Goal: Task Accomplishment & Management: Manage account settings

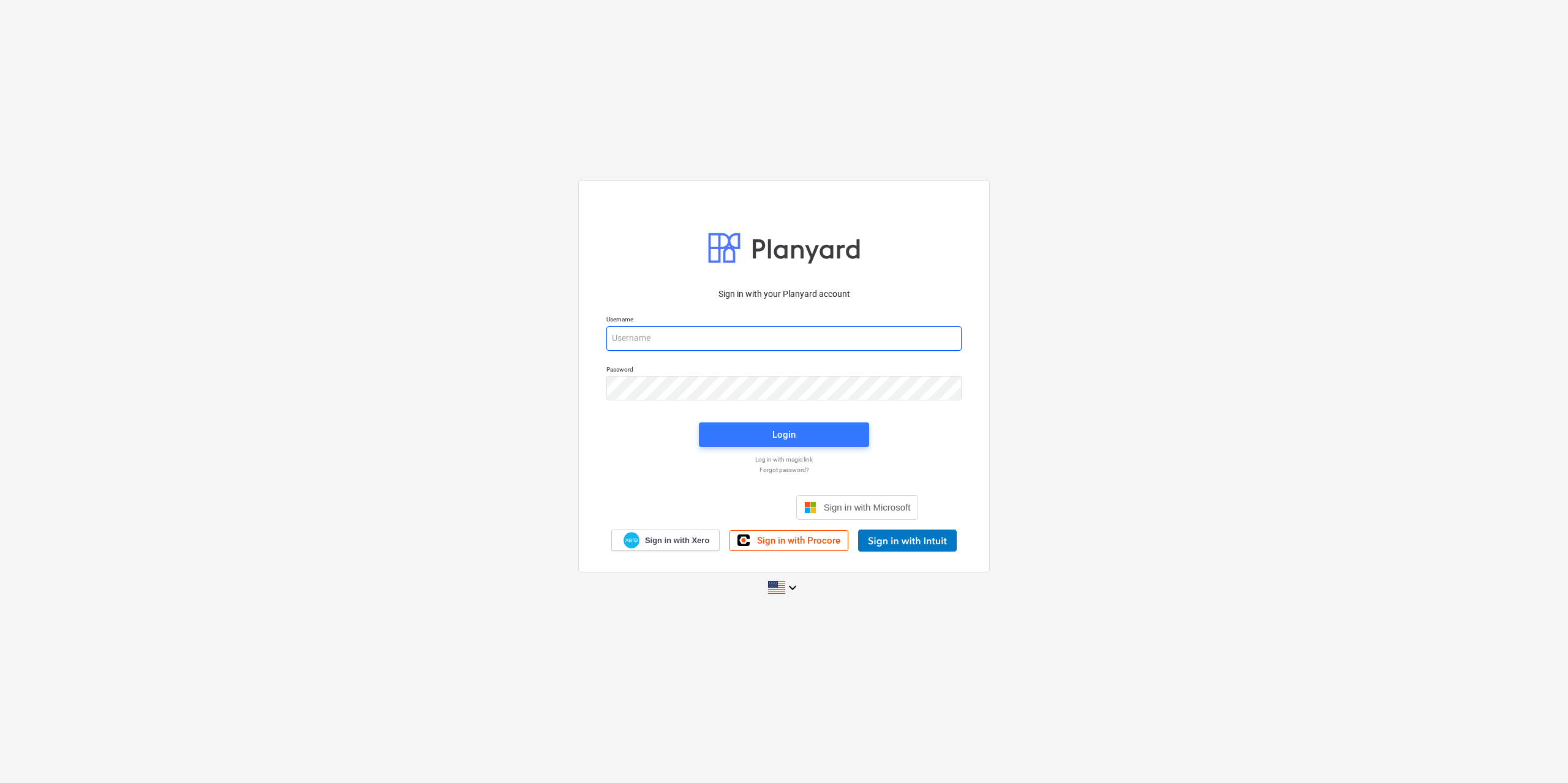
type input "[EMAIL_ADDRESS][DOMAIN_NAME]"
click at [477, 221] on div "Sign in with your Planyard account Username [EMAIL_ADDRESS][DOMAIN_NAME] Passwo…" at bounding box center [784, 392] width 1568 height 443
click at [782, 435] on div "Login" at bounding box center [784, 435] width 23 height 16
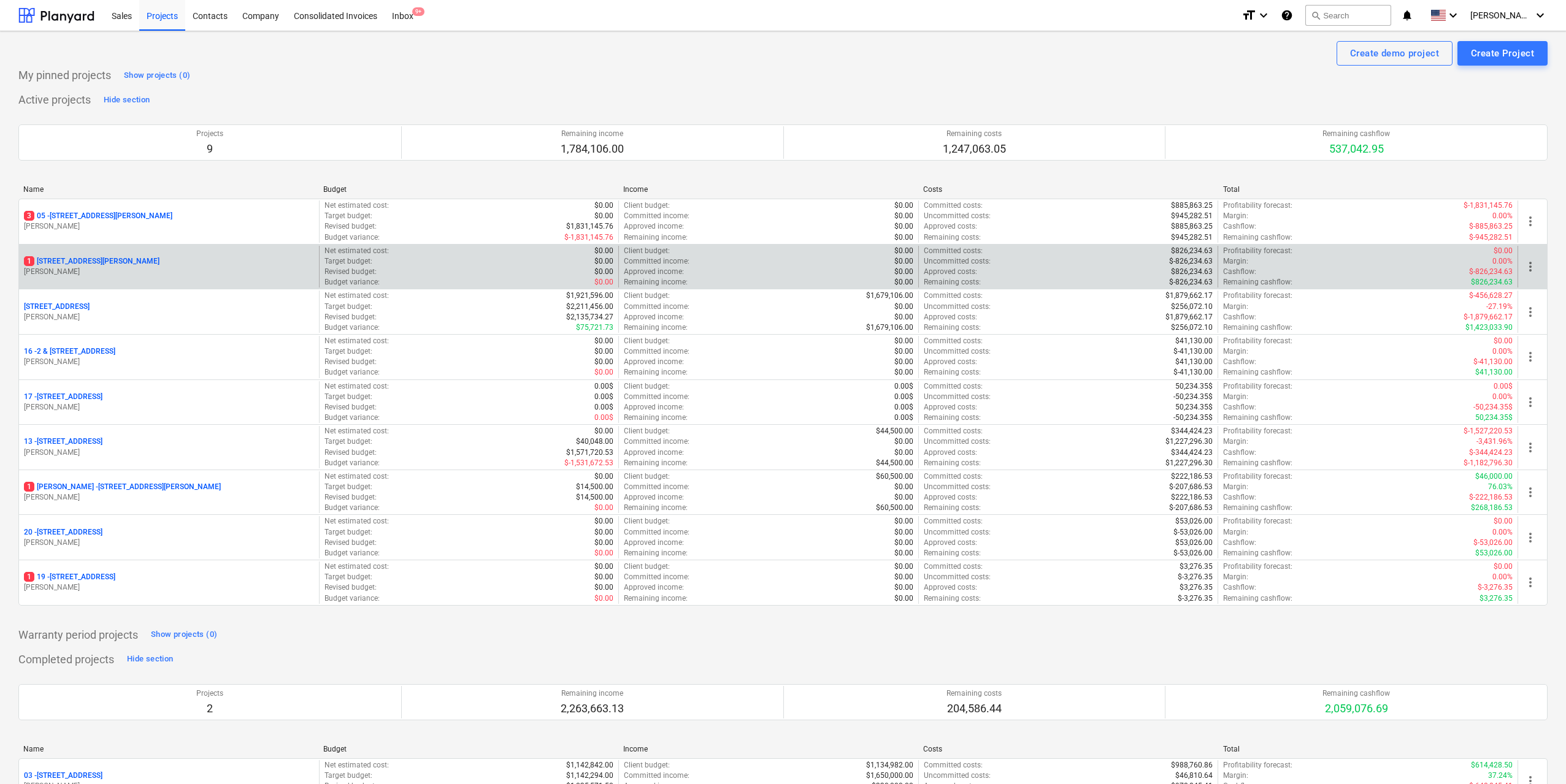
click at [190, 256] on div "[STREET_ADDRESS][PERSON_NAME]" at bounding box center [168, 262] width 290 height 11
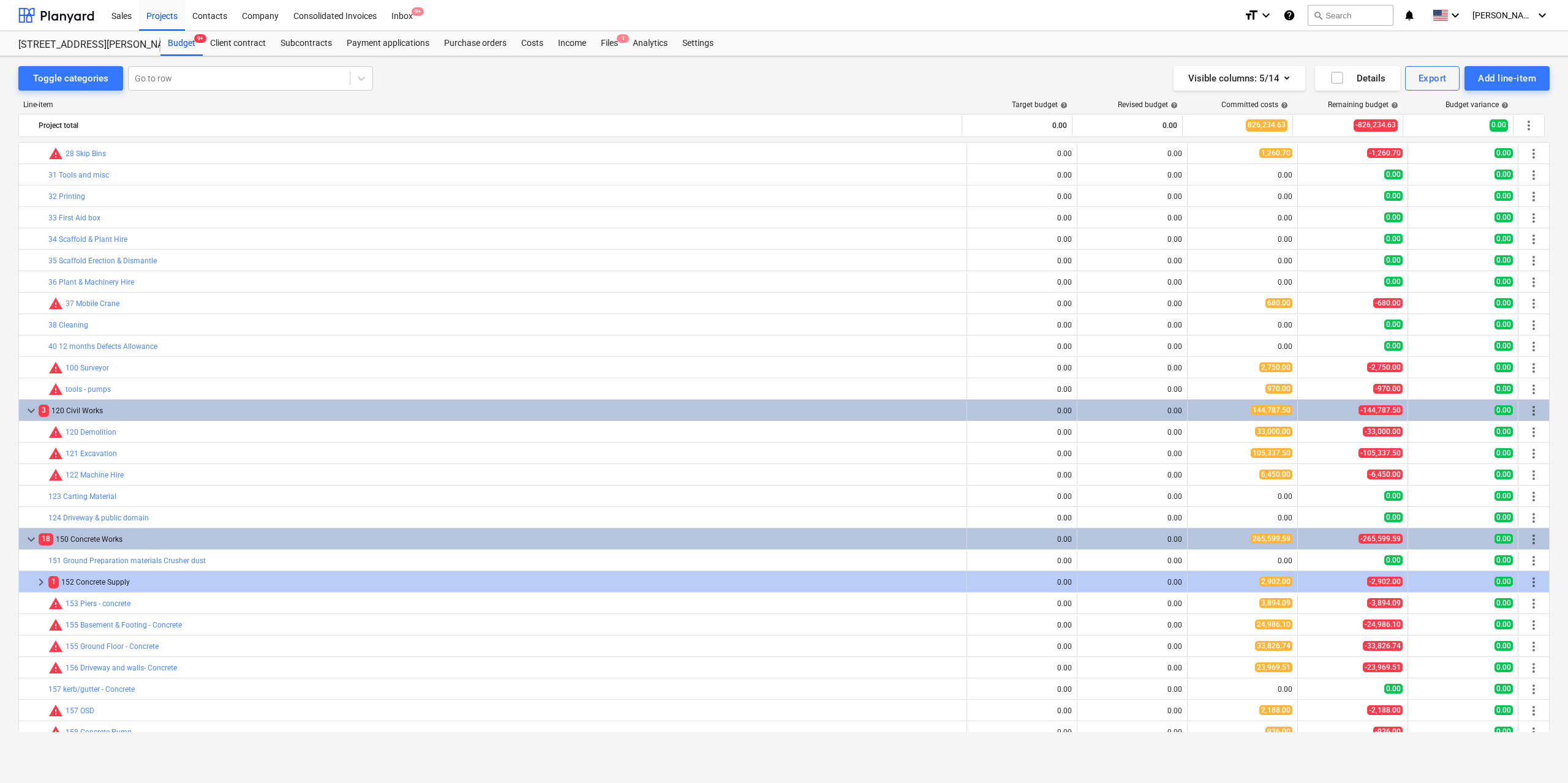
scroll to position [674, 0]
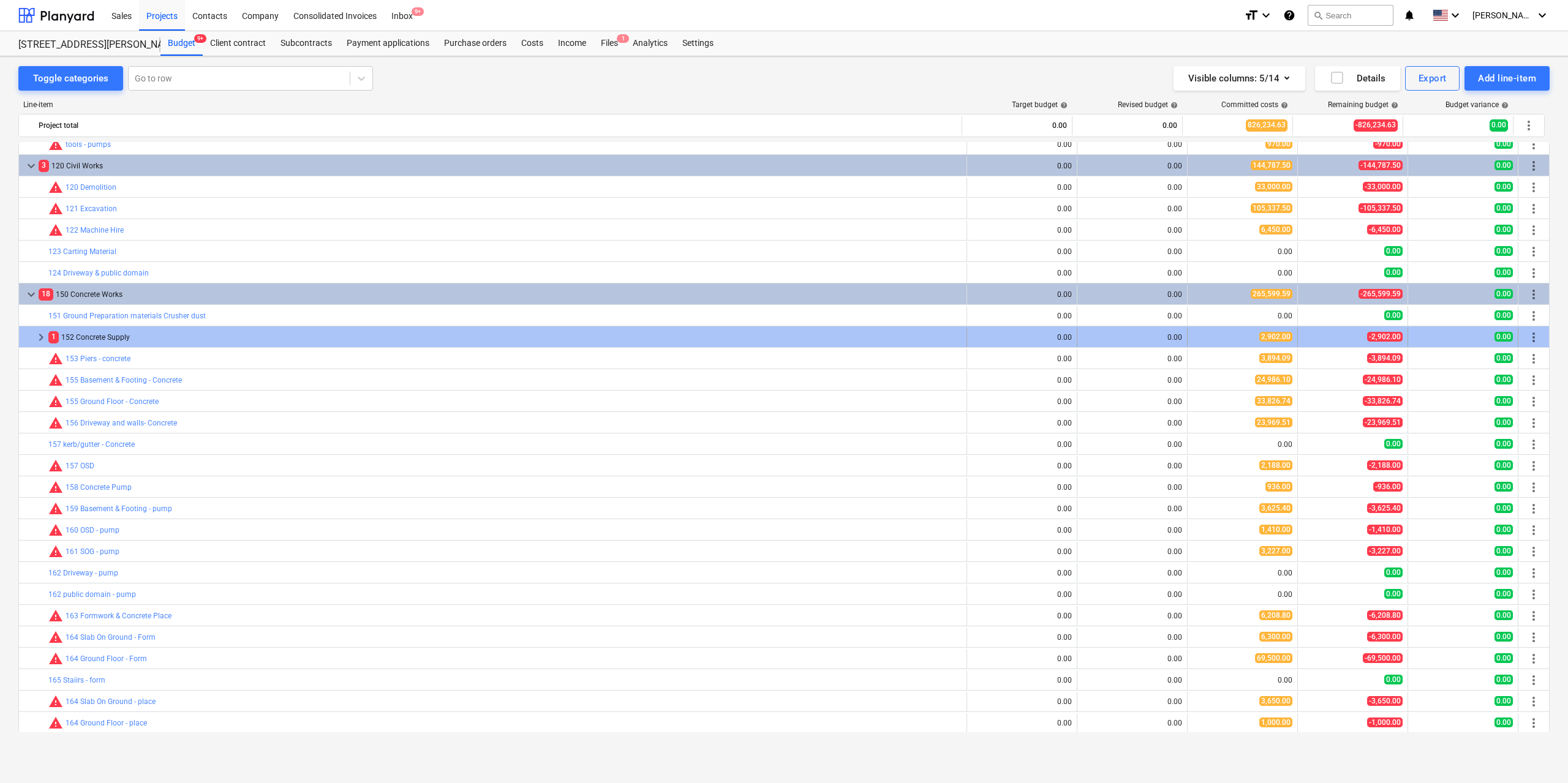
click at [42, 340] on span "keyboard_arrow_right" at bounding box center [40, 337] width 15 height 15
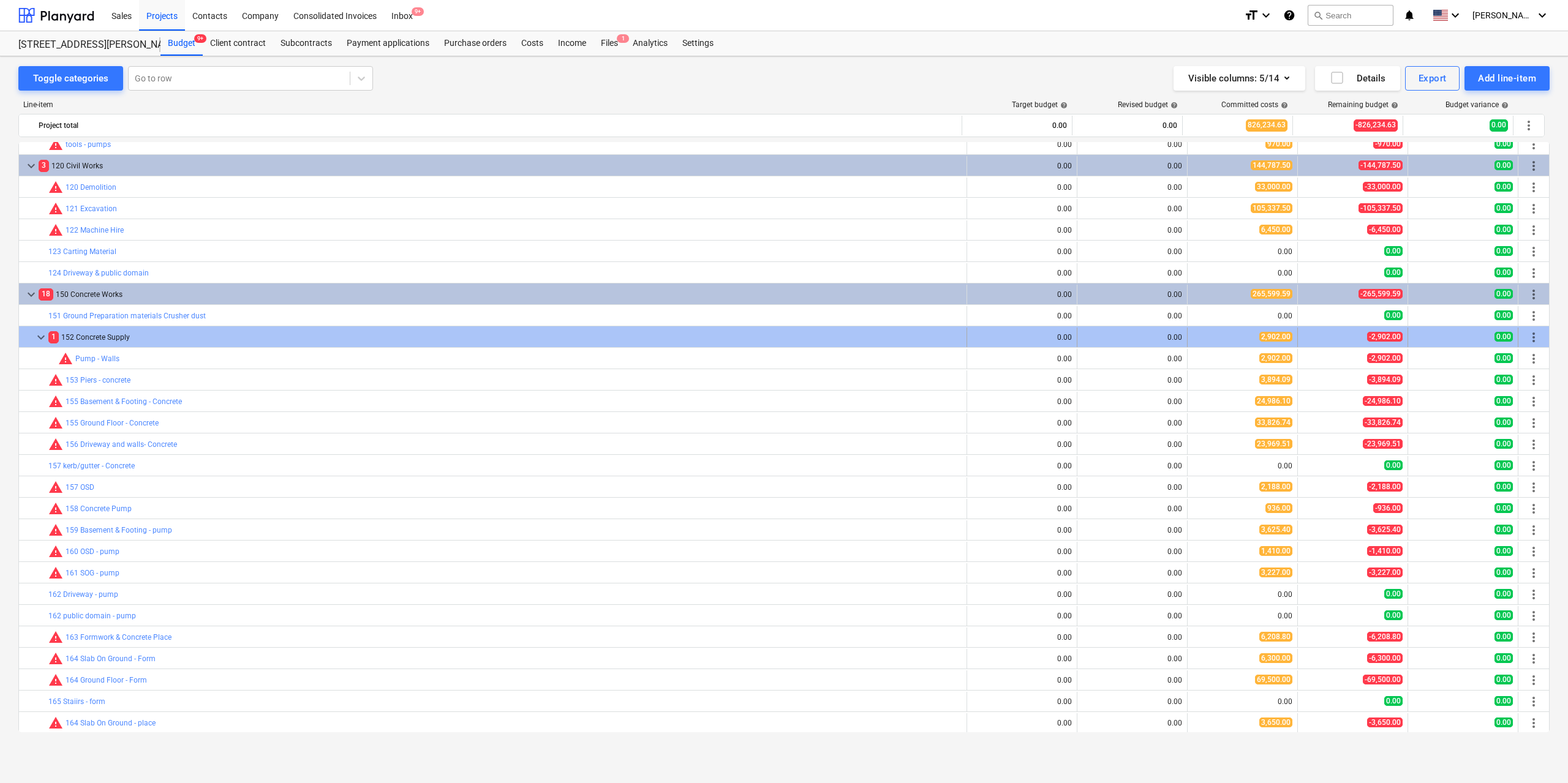
click at [40, 340] on span "keyboard_arrow_down" at bounding box center [40, 337] width 15 height 15
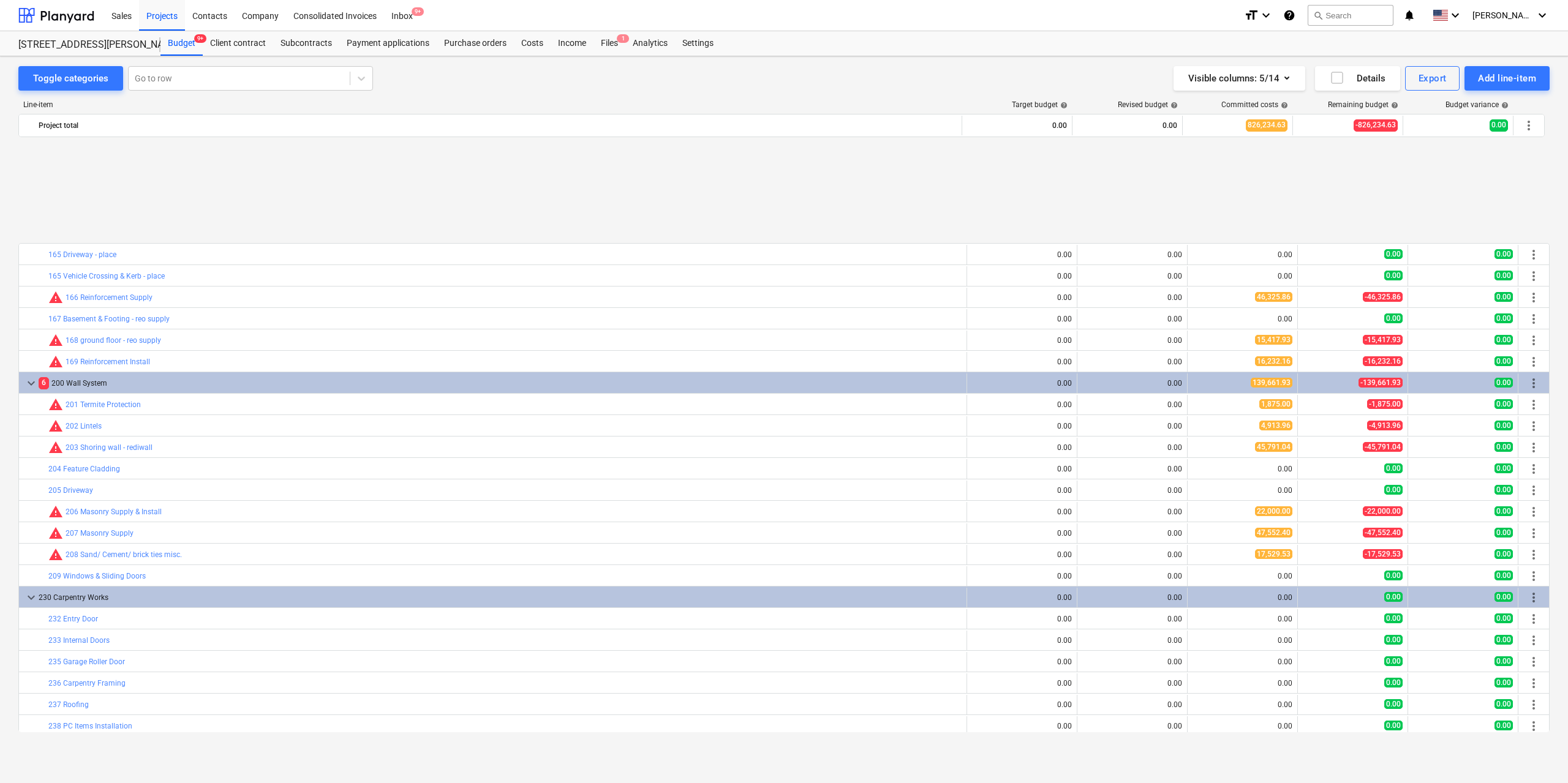
scroll to position [1286, 0]
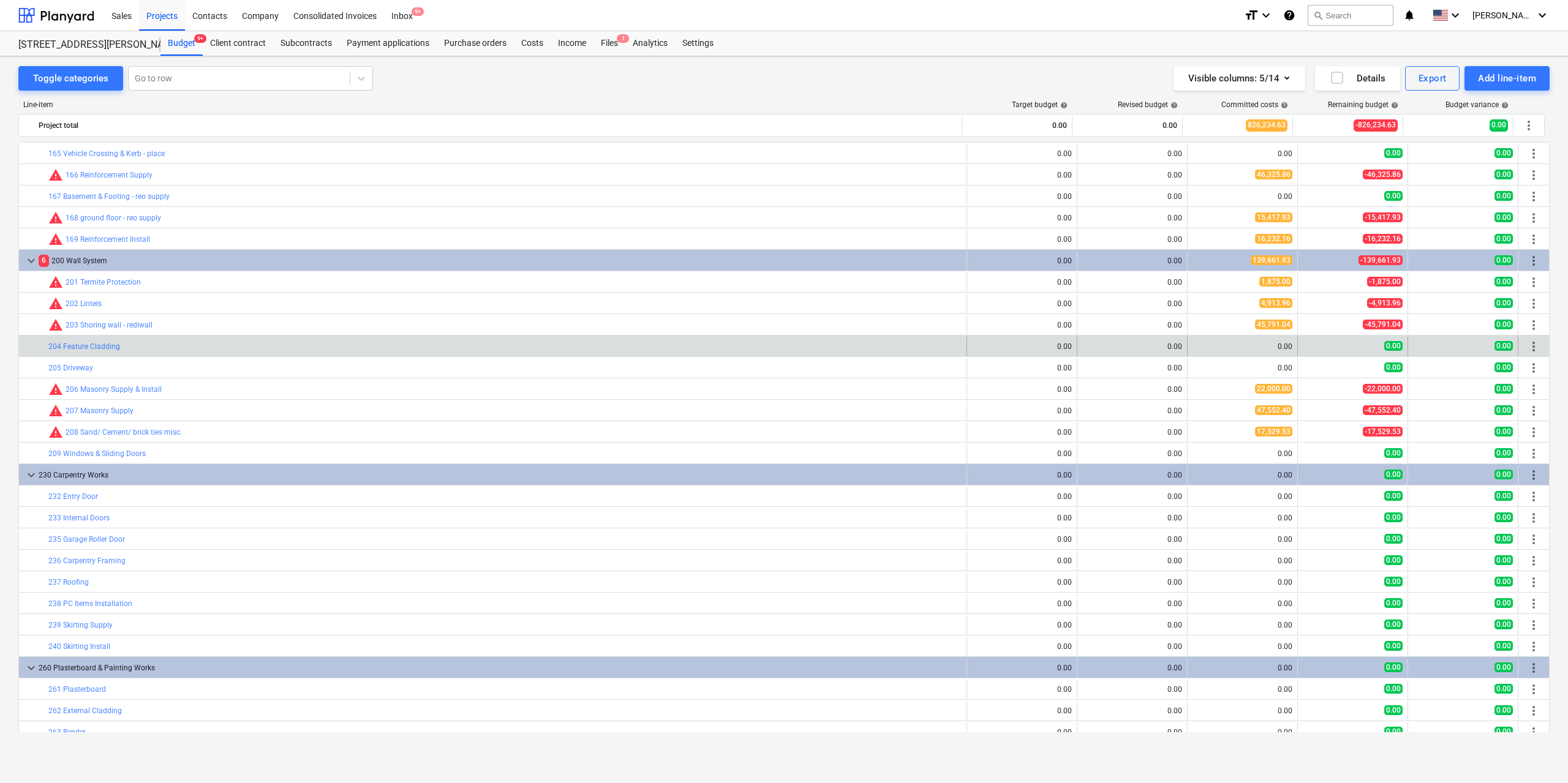
click at [1528, 348] on span "more_vert" at bounding box center [1534, 347] width 15 height 15
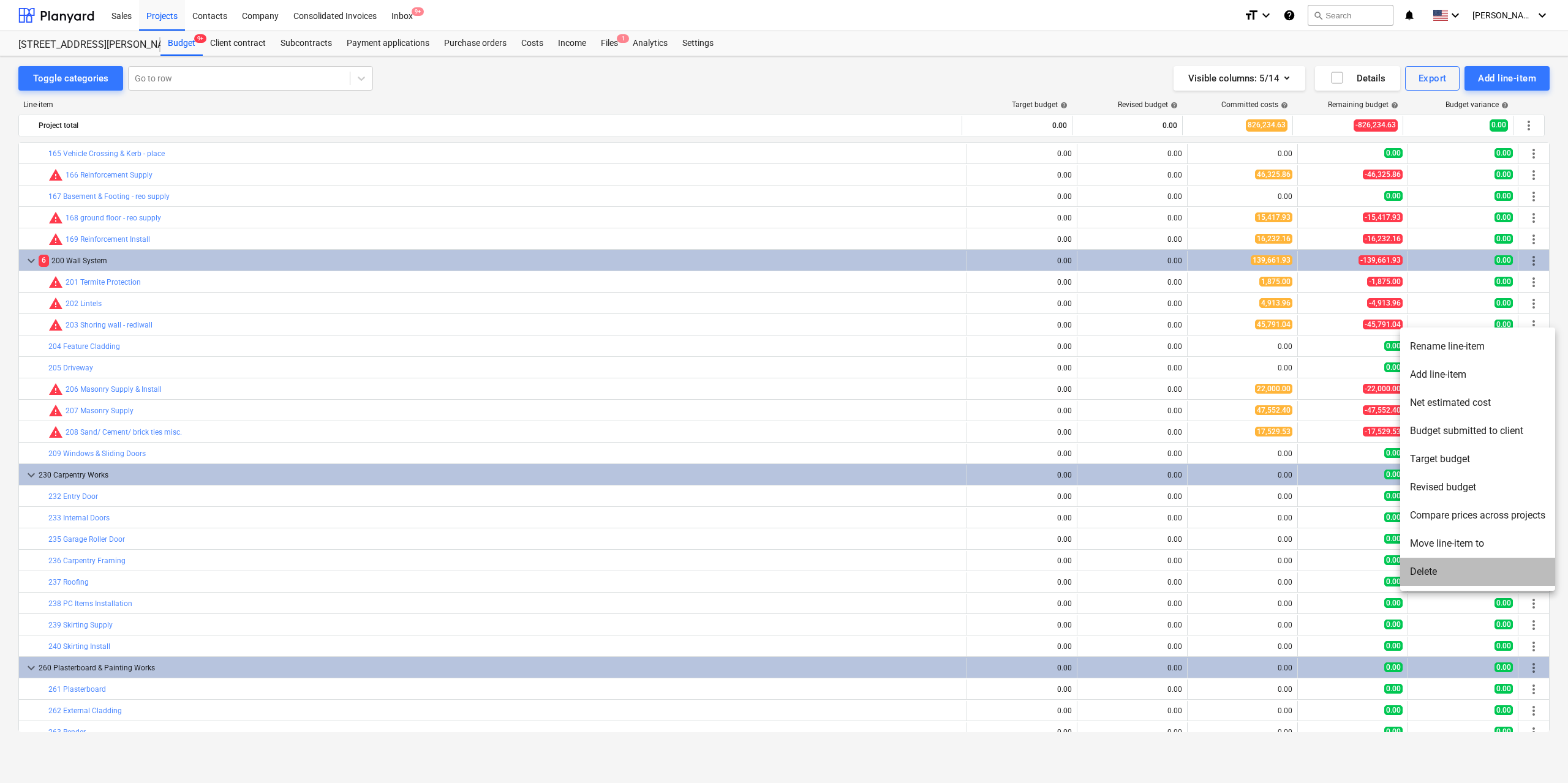
click at [1454, 566] on li "Delete" at bounding box center [1477, 572] width 155 height 28
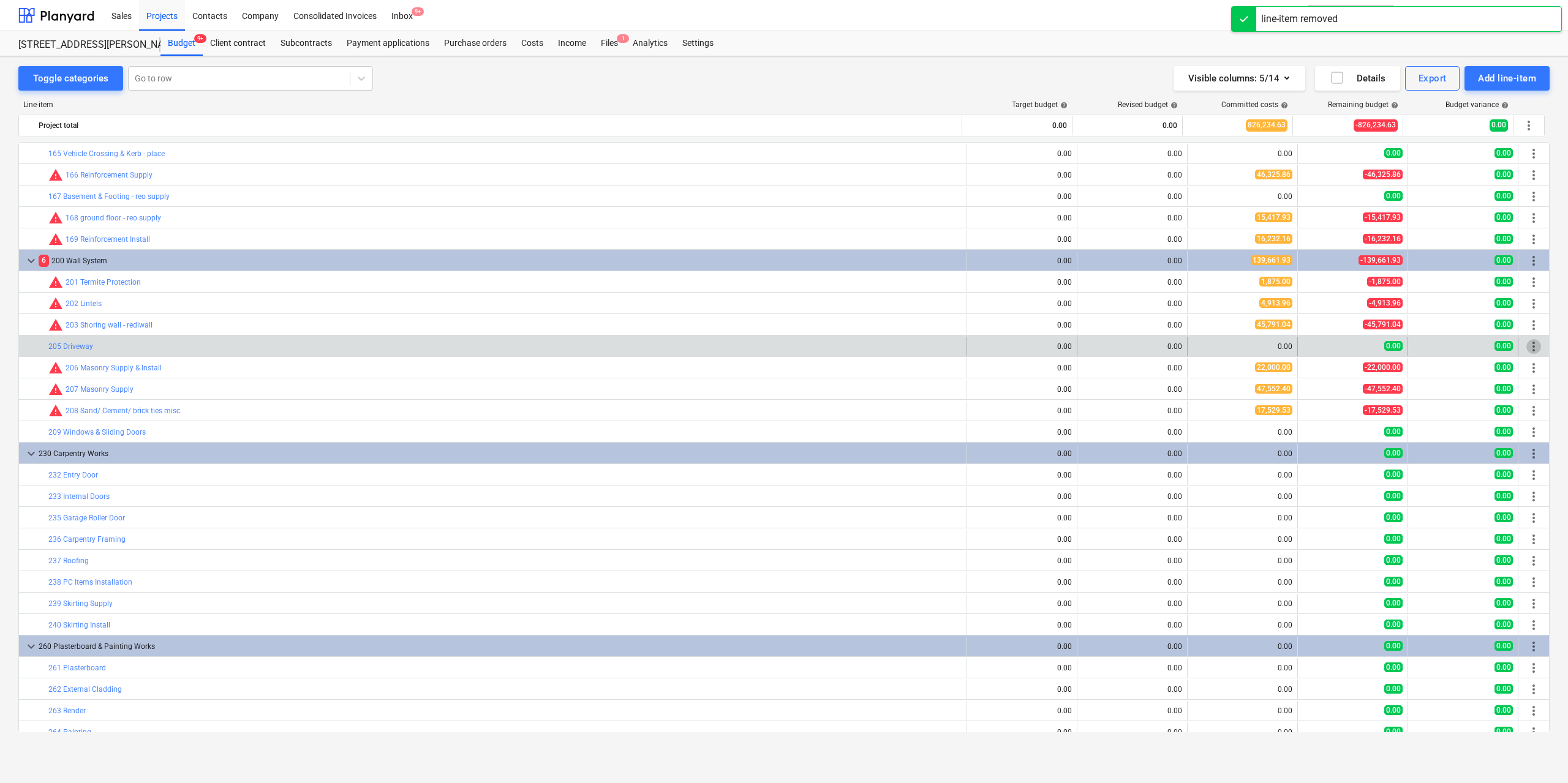
click at [1532, 348] on span "more_vert" at bounding box center [1534, 347] width 15 height 15
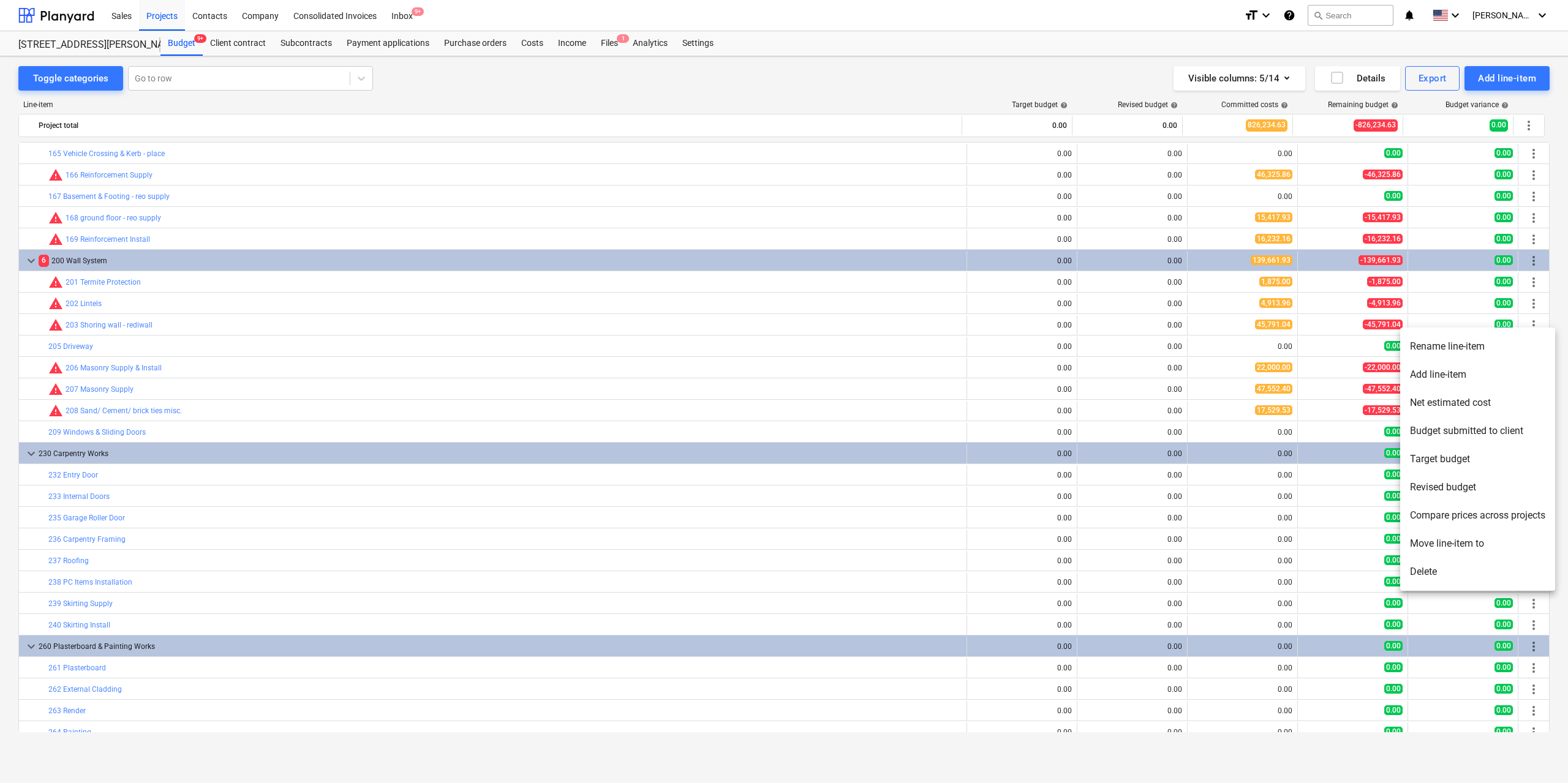
click at [1456, 566] on li "Delete" at bounding box center [1477, 572] width 155 height 28
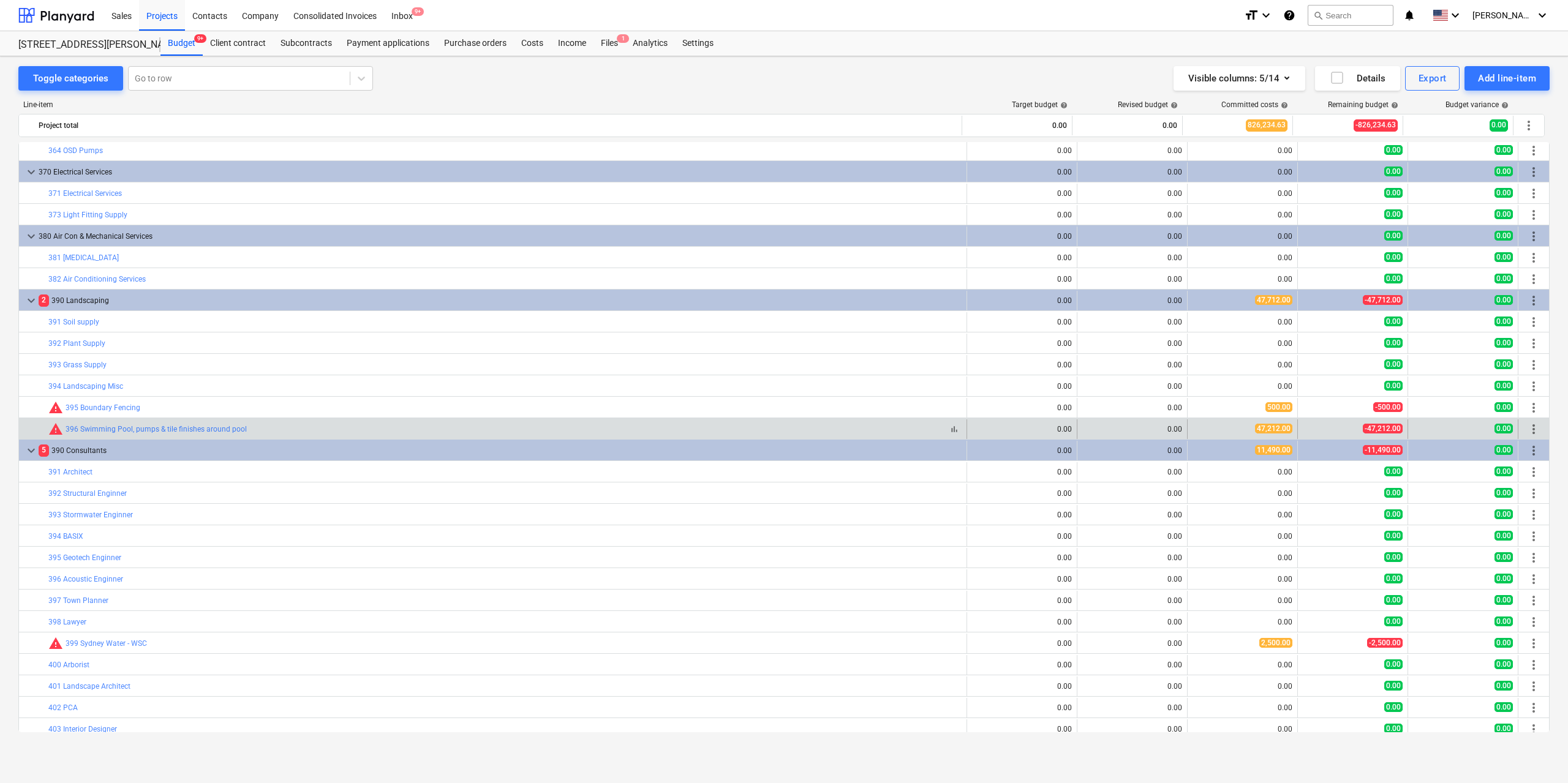
scroll to position [3418, 0]
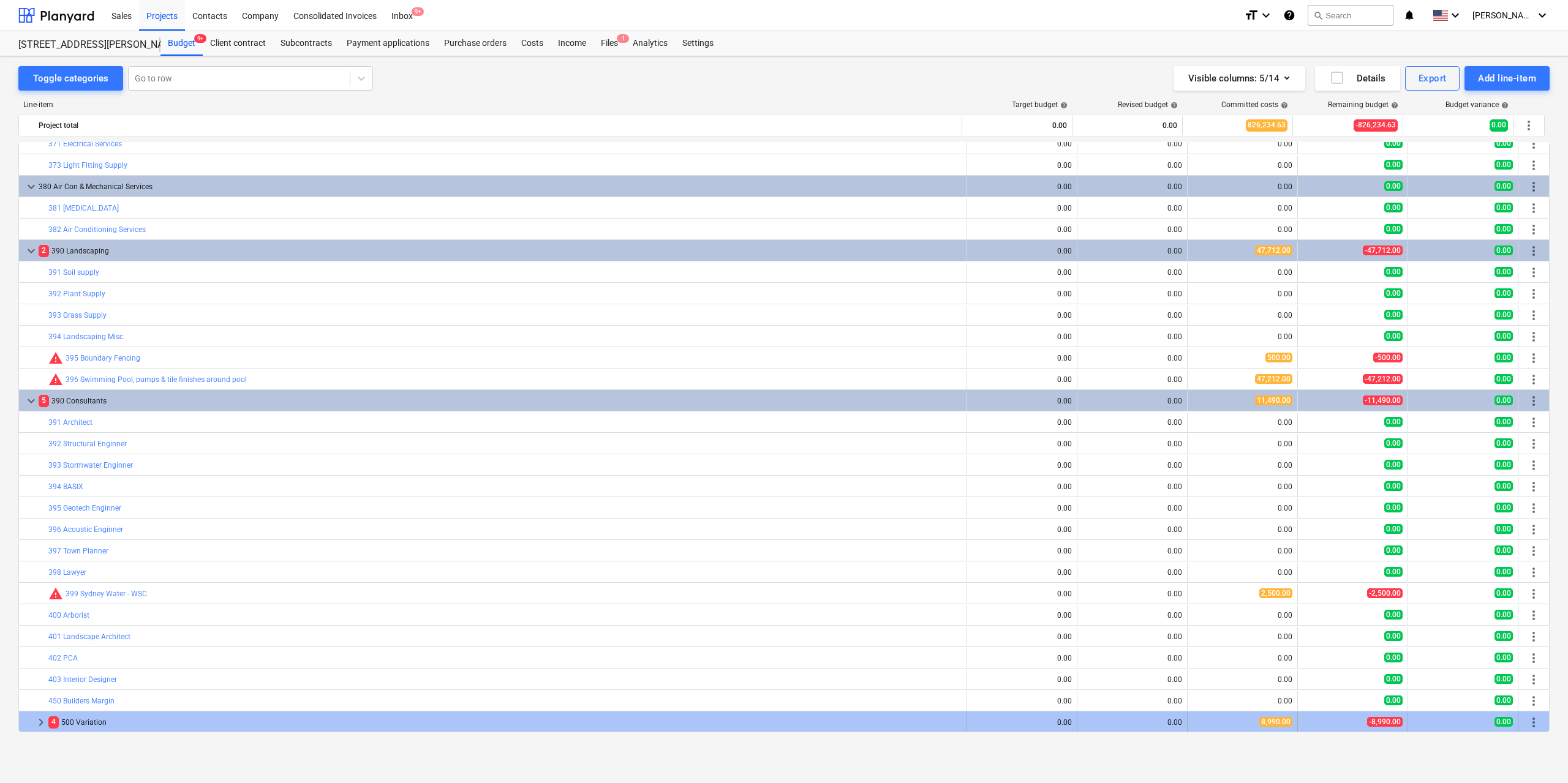
click at [38, 721] on span "keyboard_arrow_right" at bounding box center [40, 722] width 15 height 15
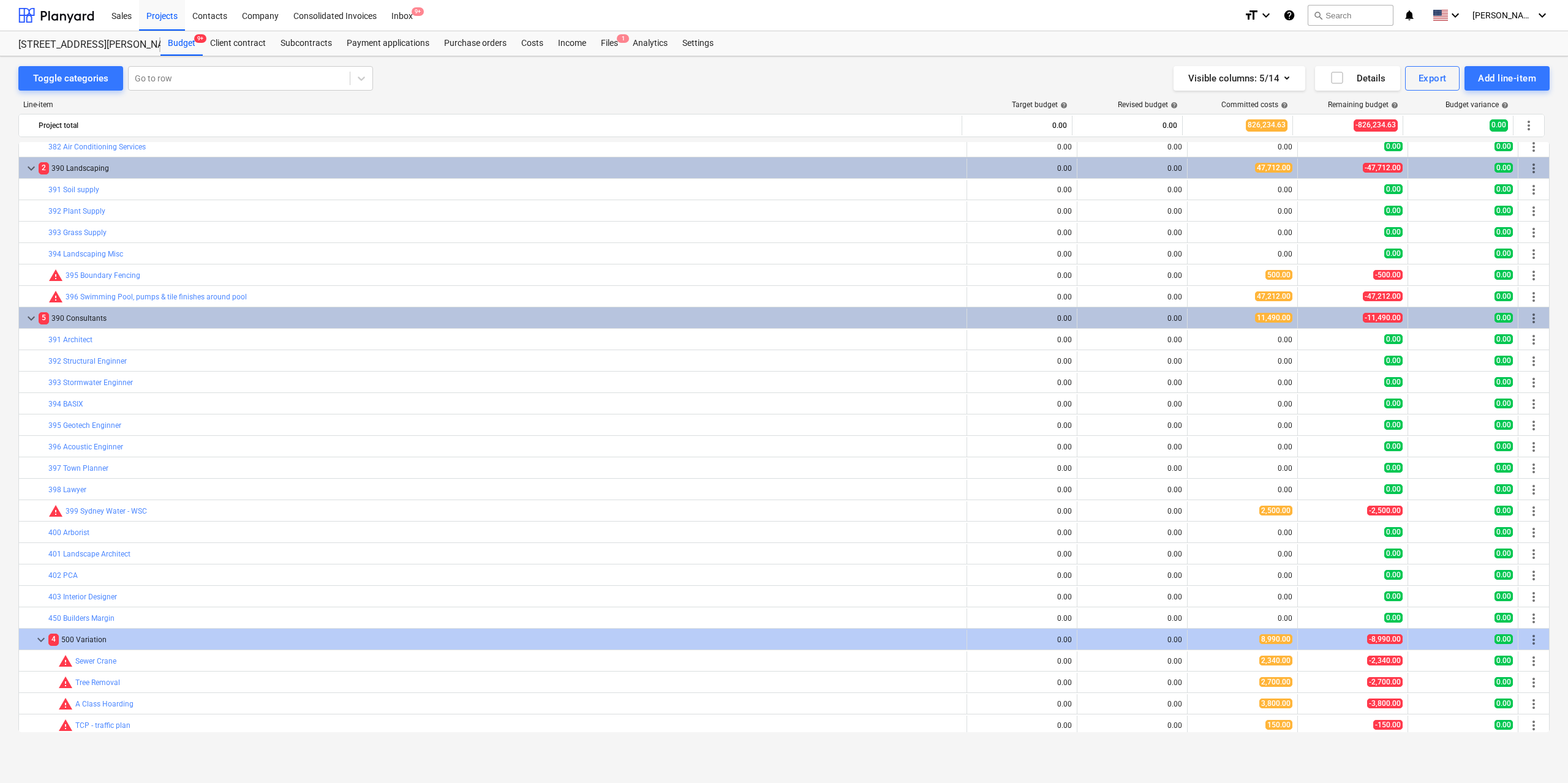
scroll to position [3504, 0]
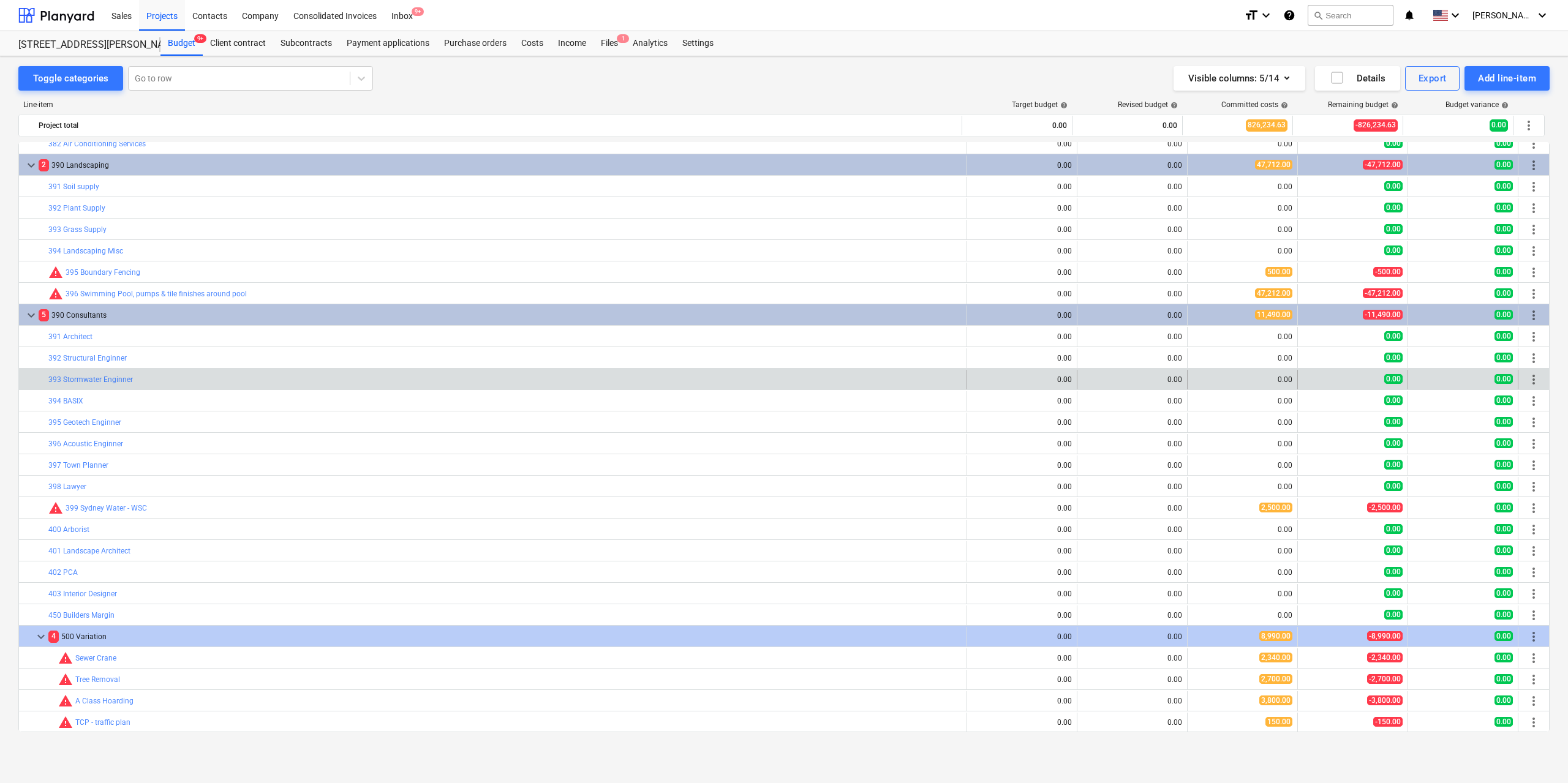
drag, startPoint x: 16, startPoint y: 586, endPoint x: 19, endPoint y: 384, distance: 202.0
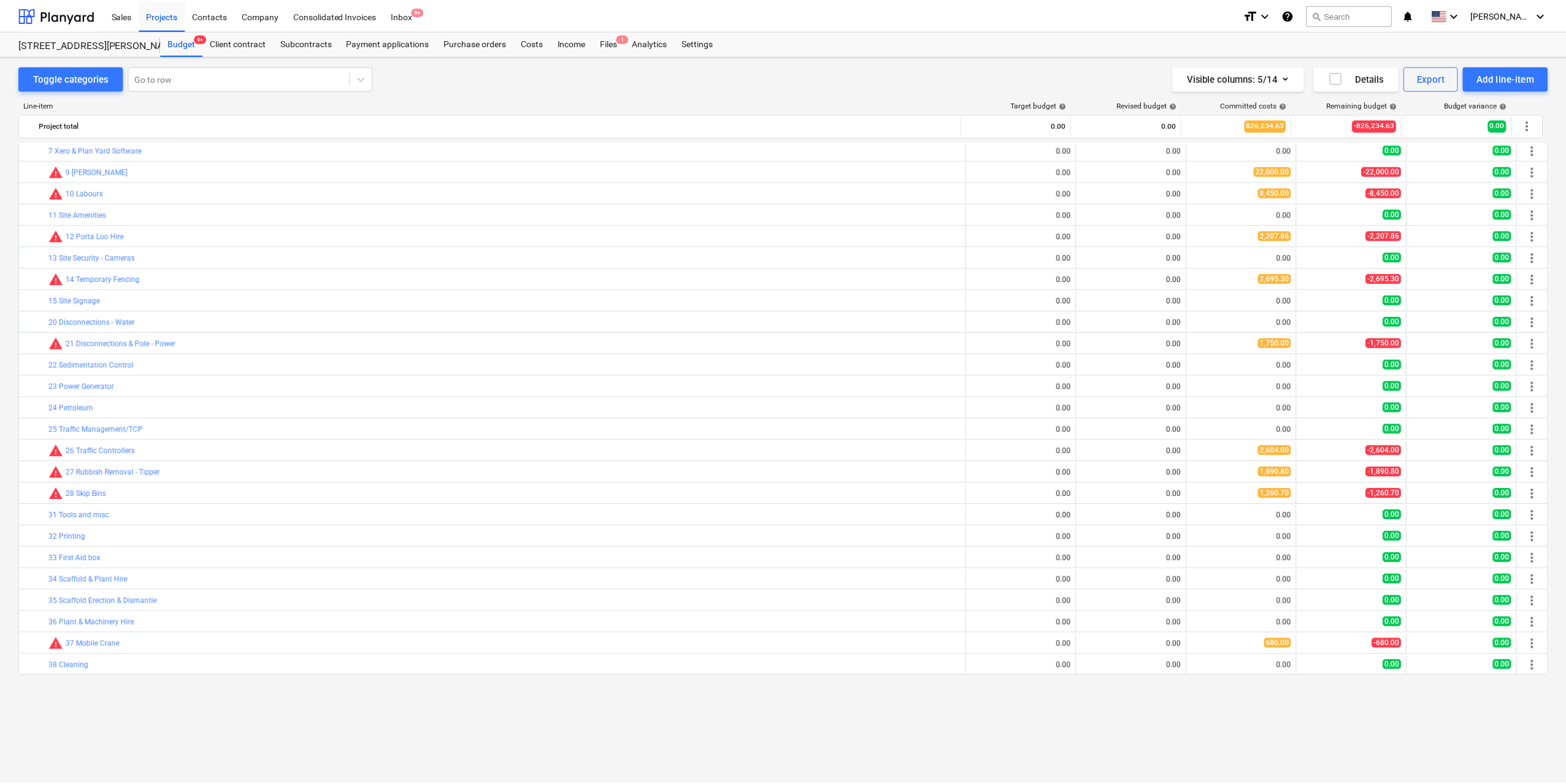
scroll to position [0, 0]
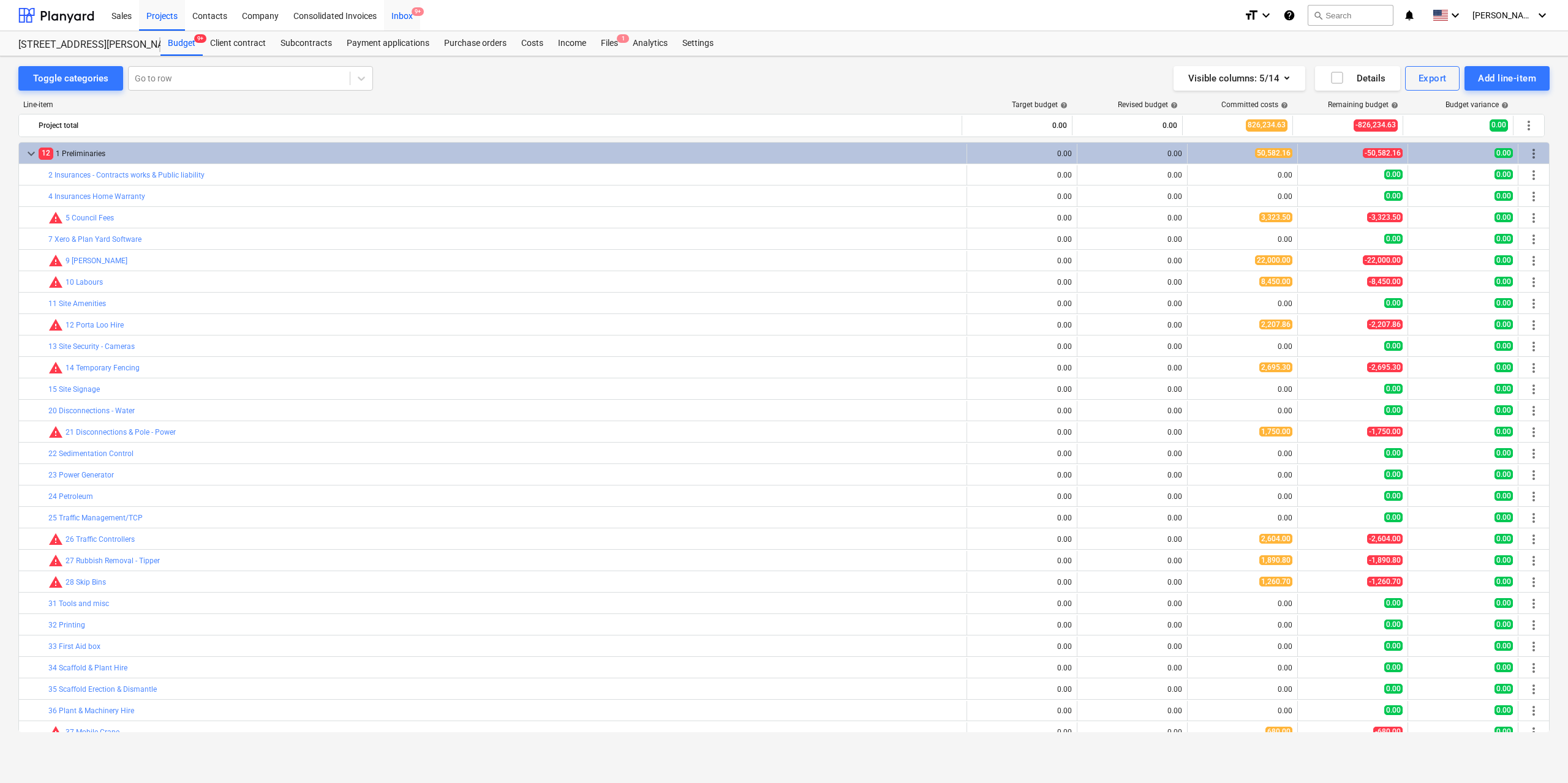
drag, startPoint x: 168, startPoint y: 17, endPoint x: 407, endPoint y: 11, distance: 239.1
click at [168, 17] on div "Projects" at bounding box center [162, 15] width 46 height 32
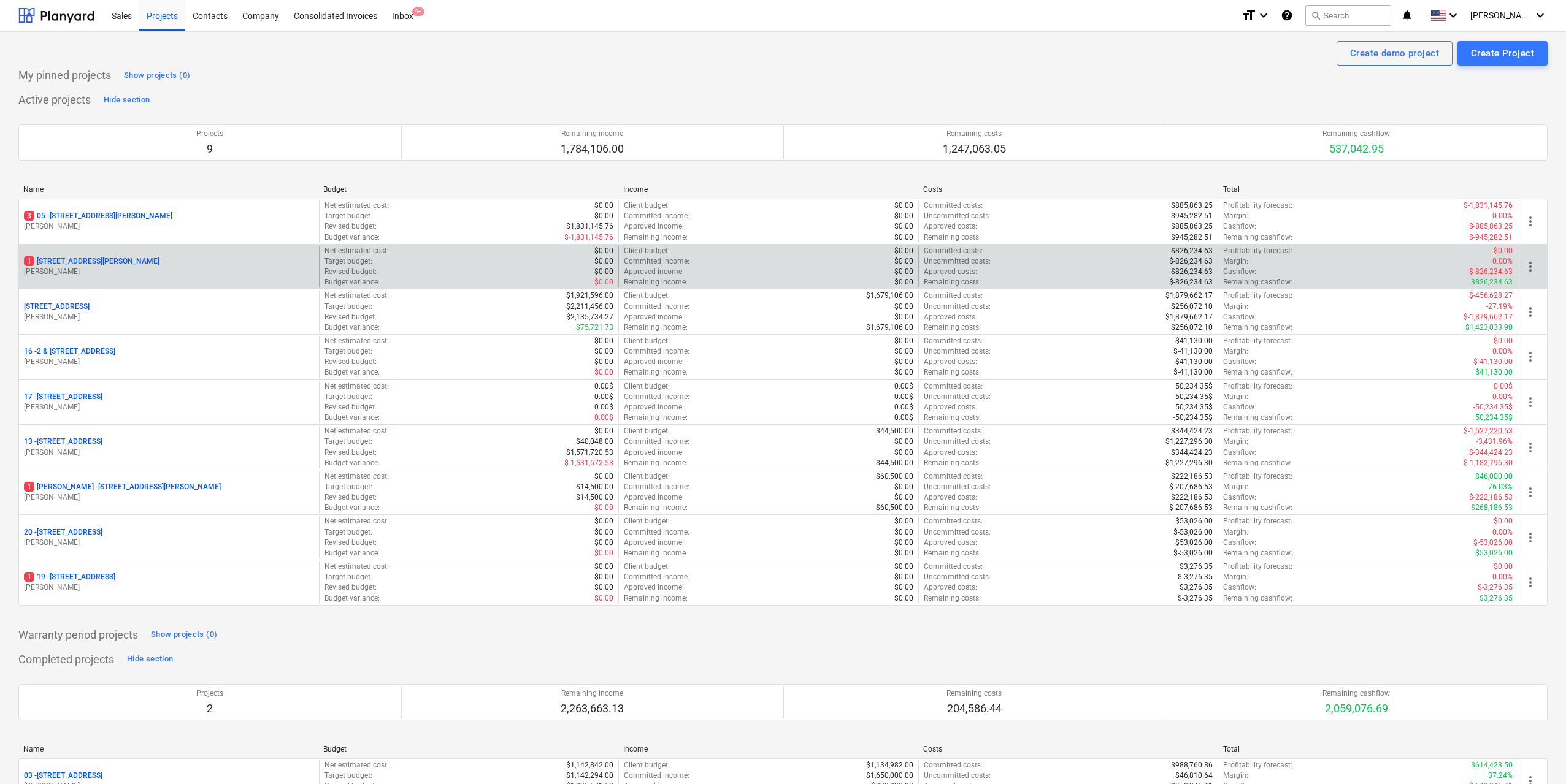
click at [134, 259] on p "[STREET_ADDRESS][PERSON_NAME]" at bounding box center [92, 262] width 136 height 11
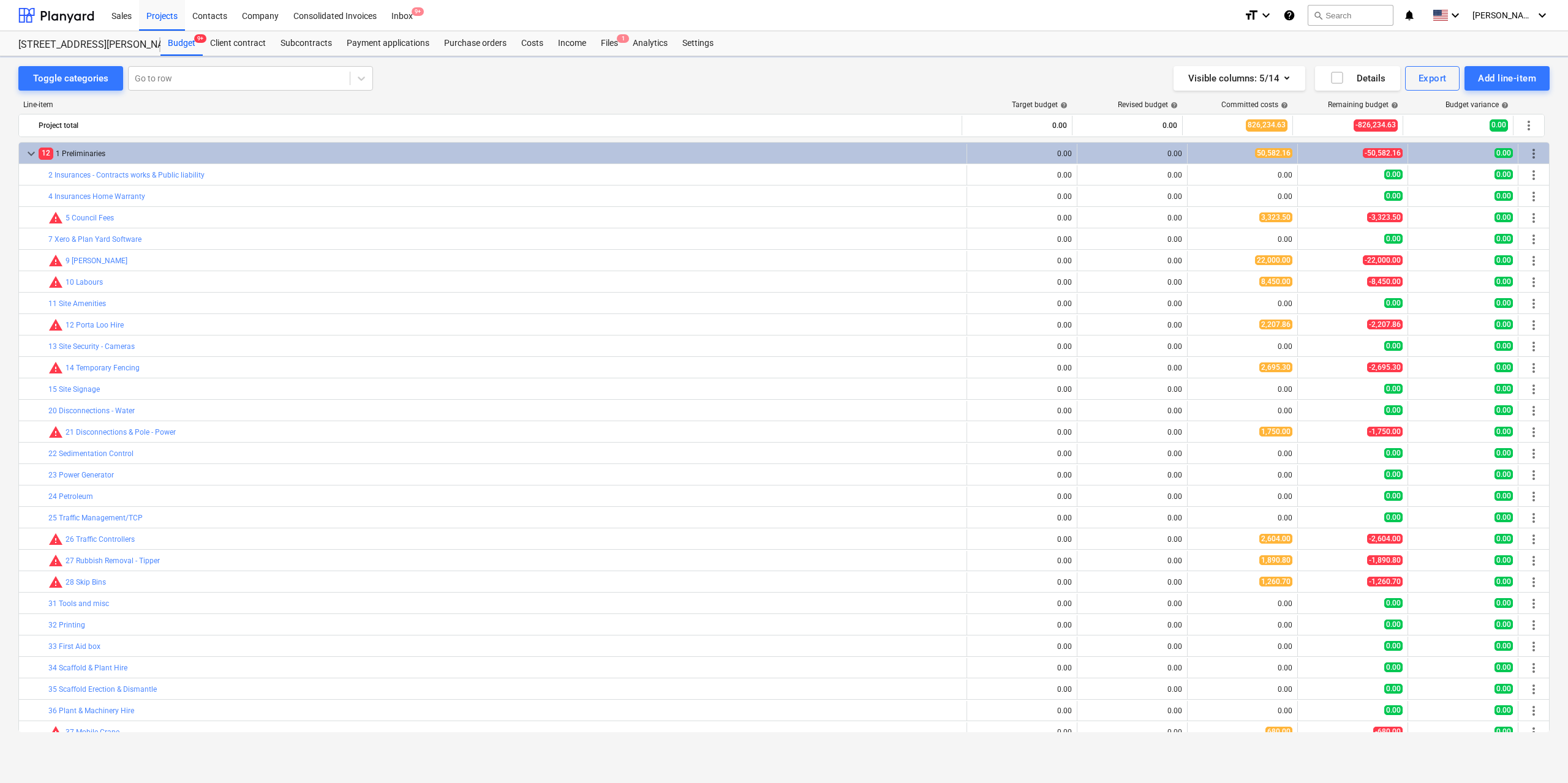
click at [612, 42] on div "Files 1" at bounding box center [610, 44] width 32 height 25
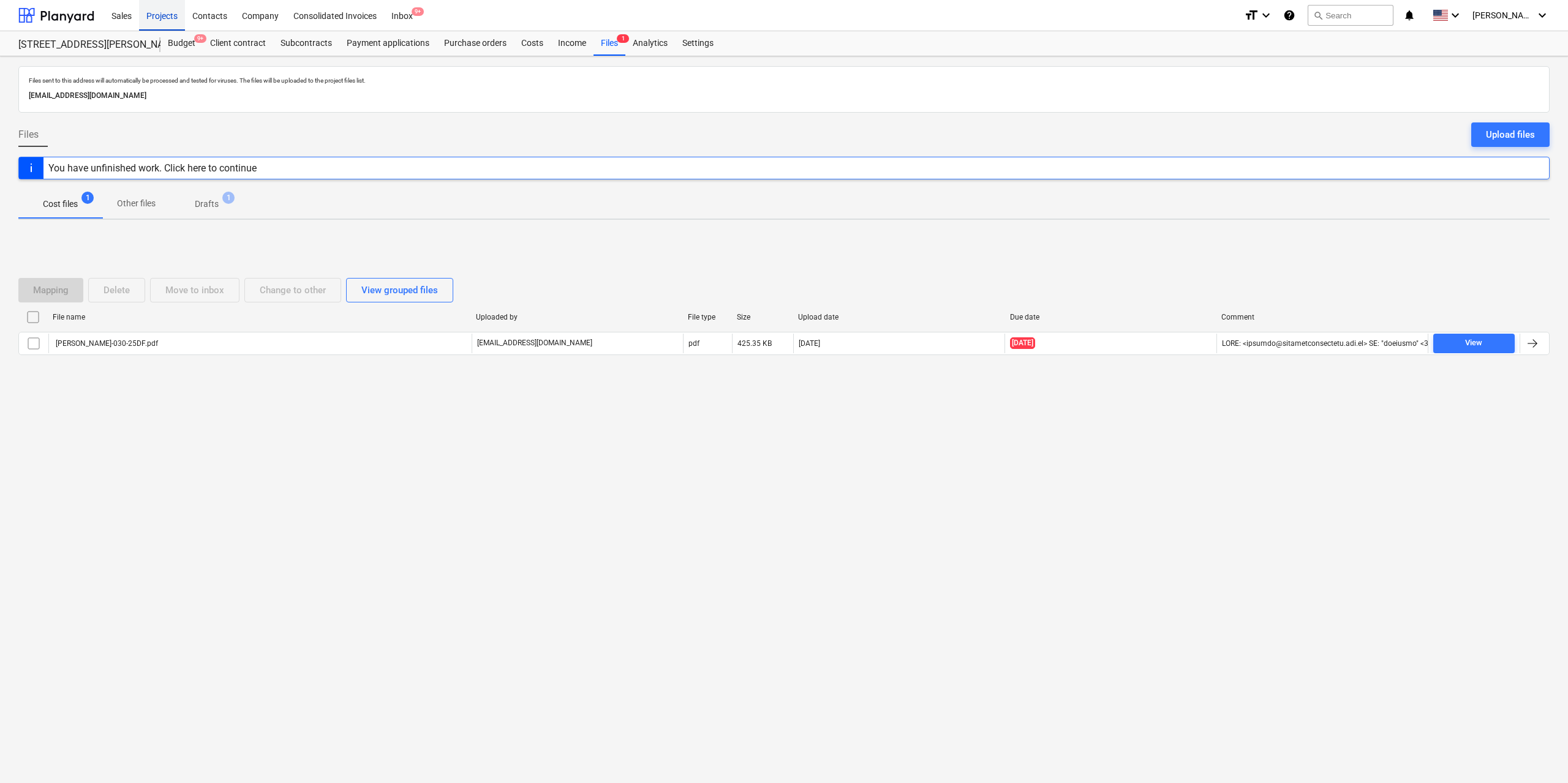
click at [168, 22] on div "Projects" at bounding box center [162, 15] width 46 height 32
